Goal: Task Accomplishment & Management: Manage account settings

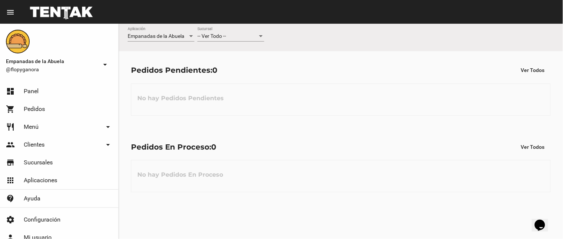
click at [250, 34] on div "-- Ver Todo --" at bounding box center [227, 36] width 60 height 6
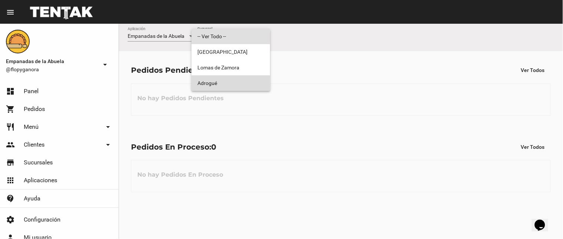
click at [226, 77] on span "Adrogué" at bounding box center [230, 83] width 67 height 16
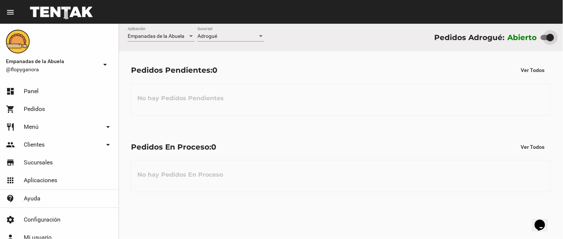
click at [543, 36] on div at bounding box center [546, 37] width 13 height 5
click at [544, 40] on input "checkbox" at bounding box center [544, 40] width 0 height 0
checkbox input "false"
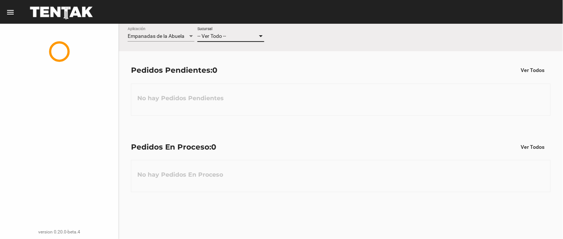
click at [243, 36] on div "-- Ver Todo --" at bounding box center [227, 36] width 60 height 6
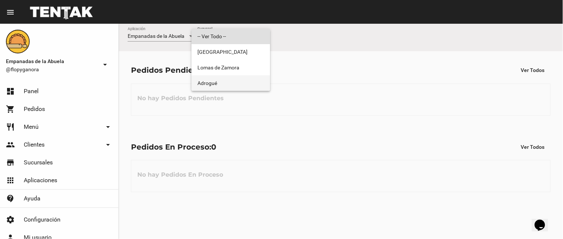
click at [236, 80] on span "Adrogué" at bounding box center [230, 83] width 67 height 16
